Goal: Task Accomplishment & Management: Manage account settings

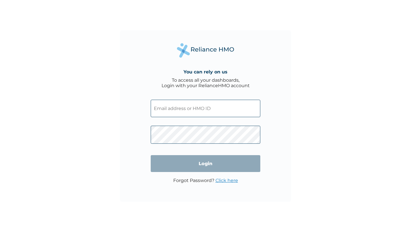
click at [203, 113] on input "text" at bounding box center [205, 108] width 109 height 17
type input "FVC/10005/A"
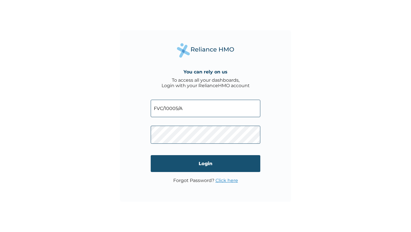
click at [212, 159] on input "Login" at bounding box center [205, 163] width 109 height 17
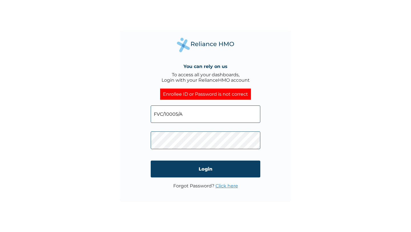
click at [224, 107] on input "FVC/10005/A" at bounding box center [205, 113] width 109 height 17
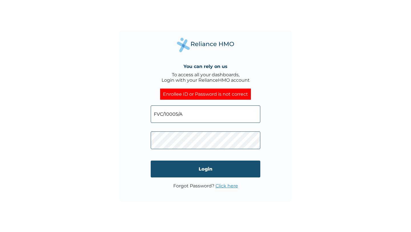
click at [177, 166] on input "Login" at bounding box center [205, 168] width 109 height 17
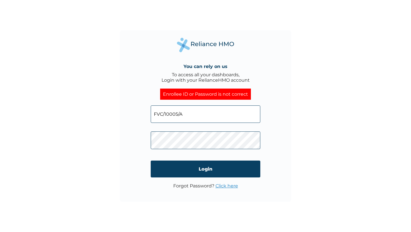
click at [67, 179] on div "You can rely on us To access all your dashboards, Login with your RelianceHMO a…" at bounding box center [205, 116] width 411 height 232
click at [206, 108] on input "FVC/10005/A" at bounding box center [205, 113] width 109 height 17
click at [193, 117] on input "FVC/10005/A" at bounding box center [205, 113] width 109 height 17
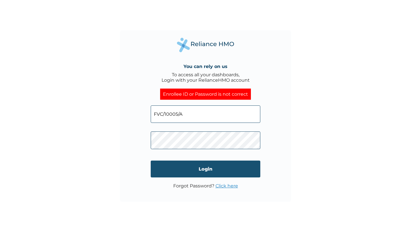
click at [202, 168] on input "Login" at bounding box center [205, 168] width 109 height 17
